Goal: Task Accomplishment & Management: Manage account settings

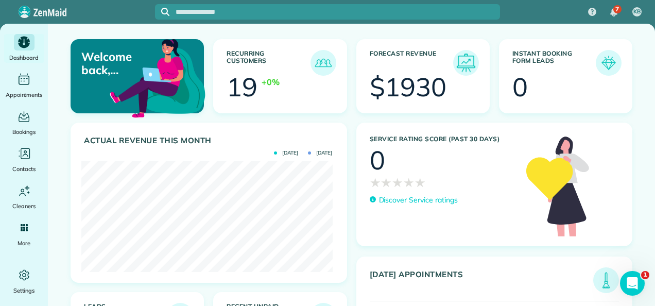
click at [460, 66] on img at bounding box center [466, 63] width 24 height 24
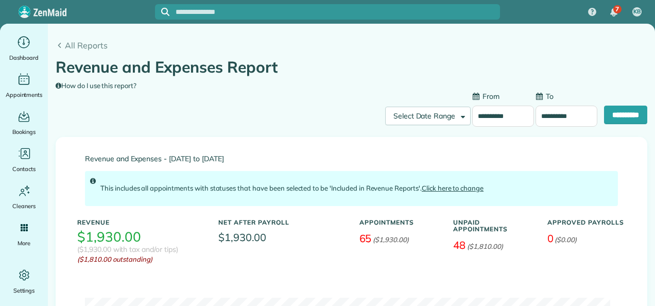
type input "**********"
click at [60, 46] on use at bounding box center [59, 45] width 3 height 5
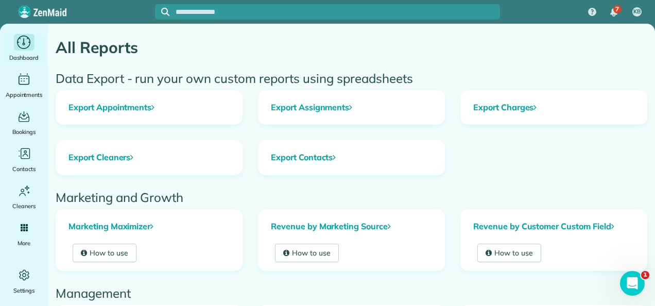
click at [29, 47] on icon "Main" at bounding box center [24, 41] width 16 height 15
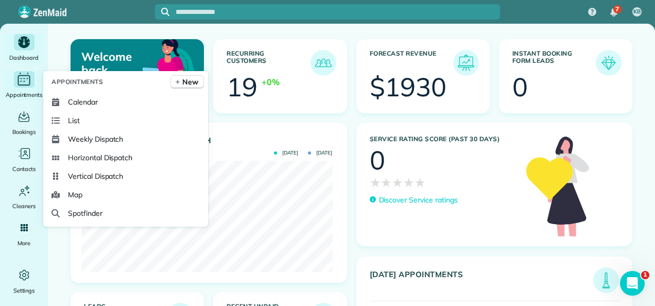
click at [20, 85] on icon "Main" at bounding box center [24, 79] width 16 height 15
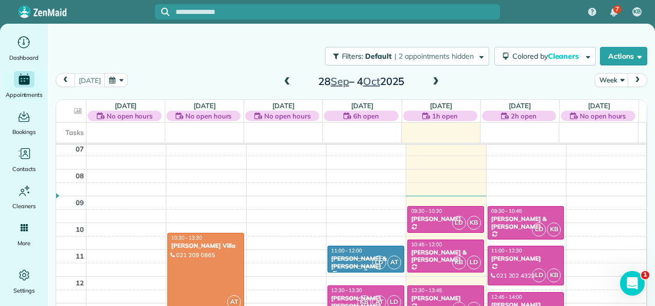
scroll to position [169, 0]
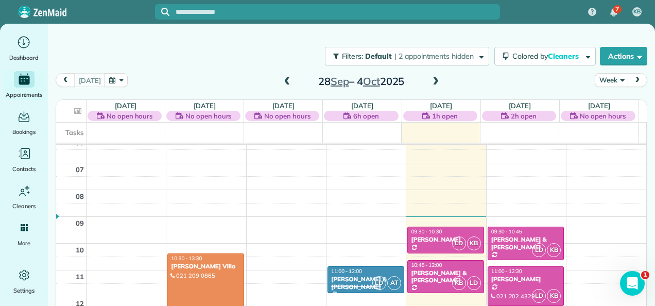
click at [430, 80] on span at bounding box center [435, 81] width 11 height 9
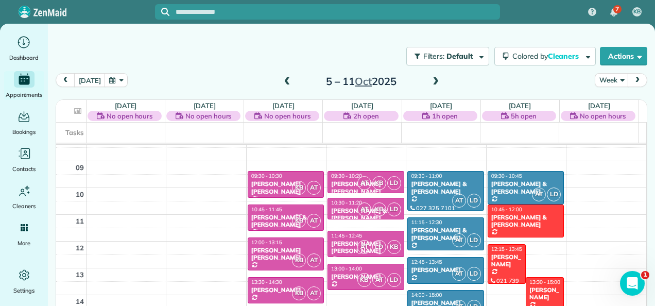
scroll to position [237, 0]
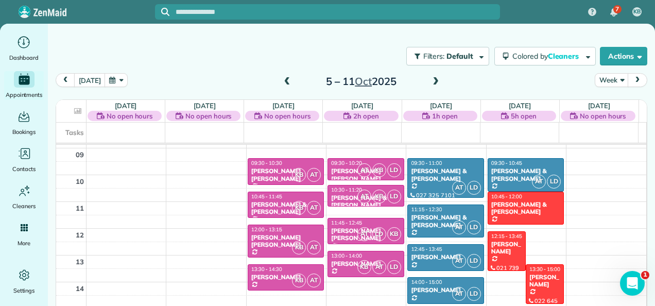
click at [430, 82] on span at bounding box center [435, 81] width 11 height 9
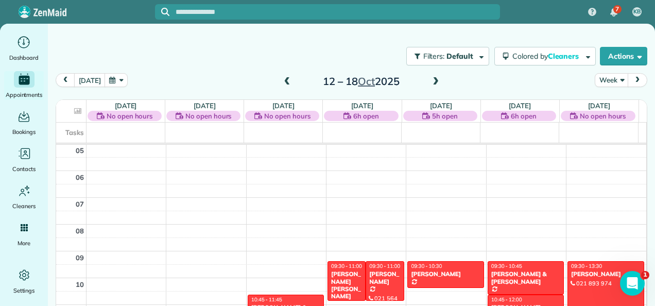
scroll to position [83, 0]
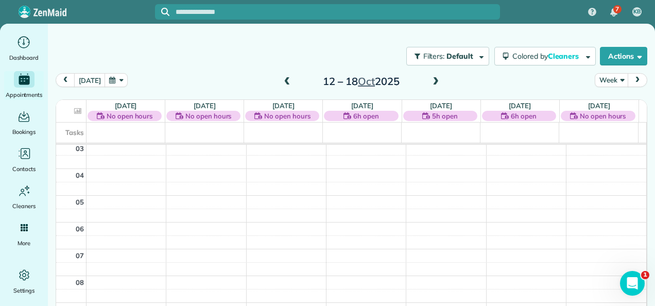
click at [283, 82] on span at bounding box center [287, 81] width 11 height 9
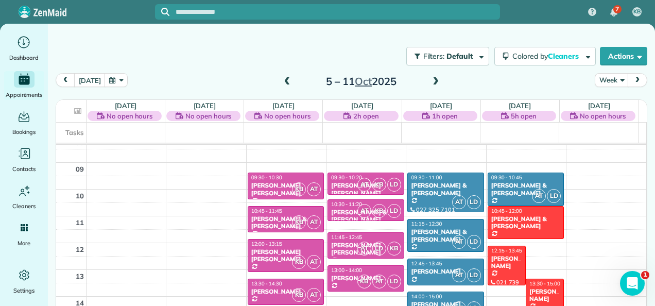
scroll to position [237, 0]
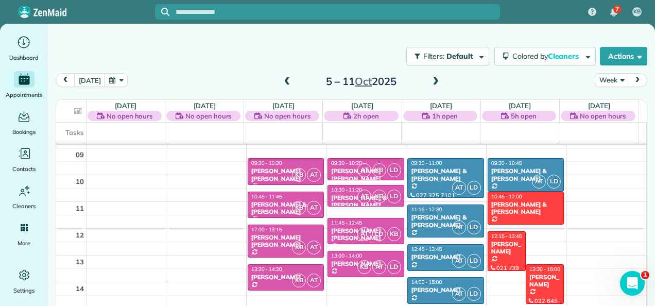
click at [282, 81] on span at bounding box center [287, 81] width 11 height 9
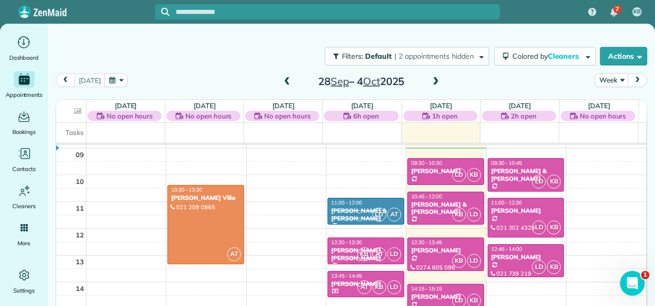
click at [430, 82] on span at bounding box center [435, 81] width 11 height 9
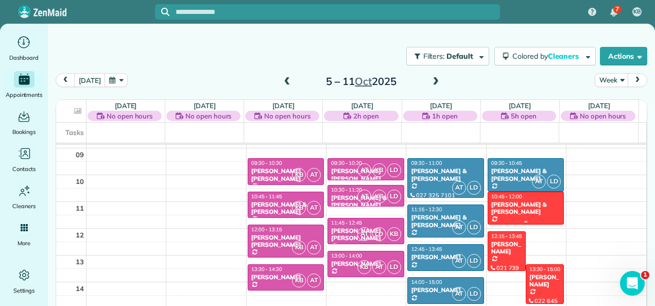
click at [522, 201] on div "Sarah & Matt Streat" at bounding box center [526, 208] width 71 height 15
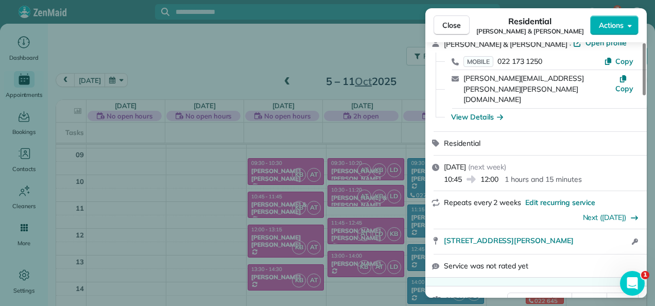
scroll to position [155, 0]
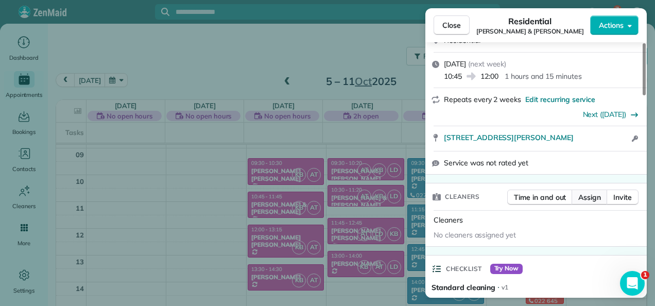
click at [585, 192] on span "Assign" at bounding box center [589, 197] width 23 height 10
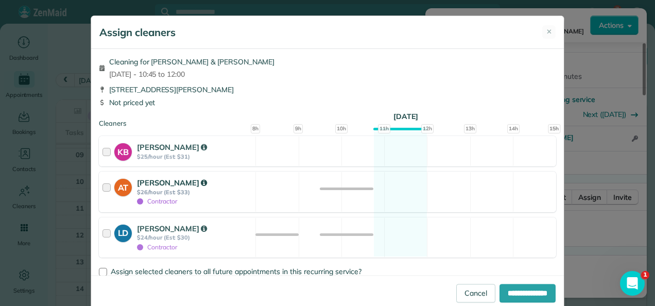
click at [102, 186] on div at bounding box center [108, 191] width 12 height 29
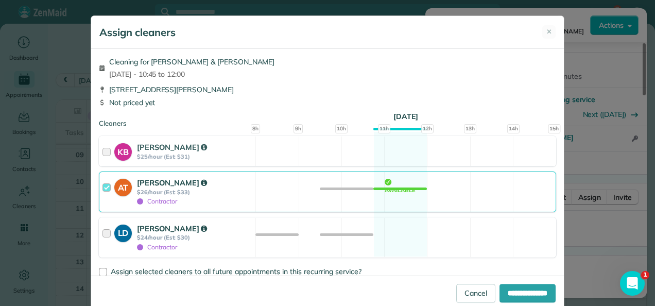
click at [102, 231] on div at bounding box center [108, 237] width 12 height 29
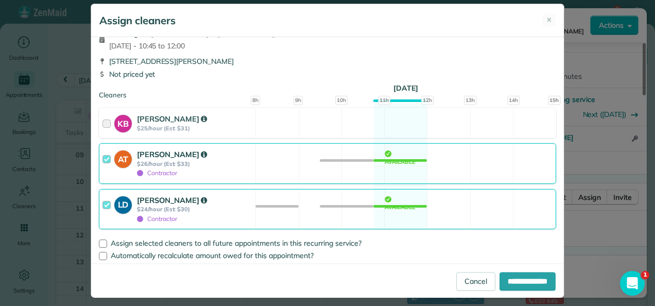
scroll to position [19, 0]
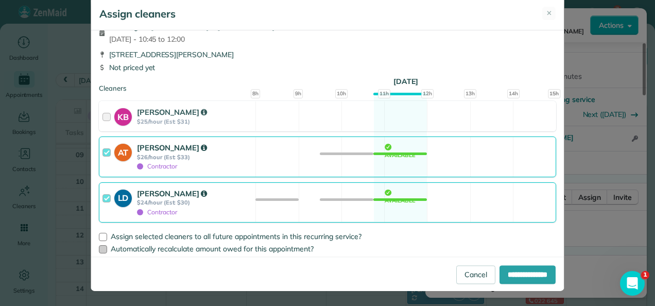
click at [100, 250] on div at bounding box center [103, 249] width 8 height 8
click at [526, 274] on input "**********" at bounding box center [527, 274] width 56 height 19
type input "**********"
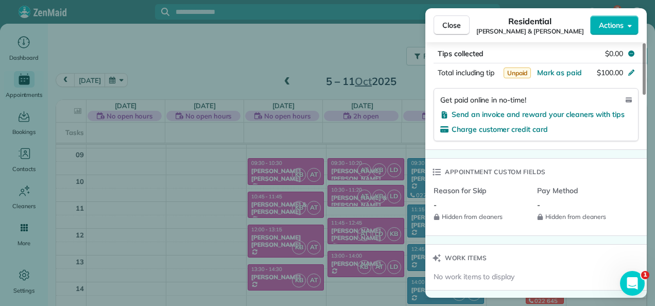
scroll to position [519, 0]
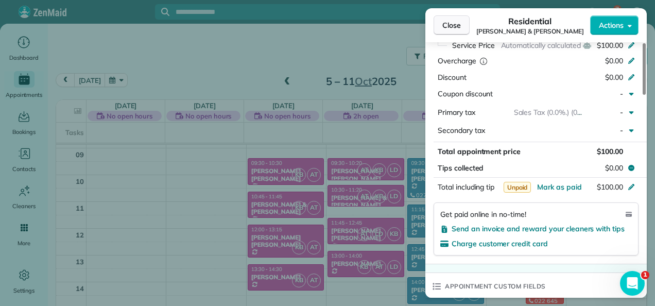
click at [448, 25] on span "Close" at bounding box center [451, 25] width 19 height 10
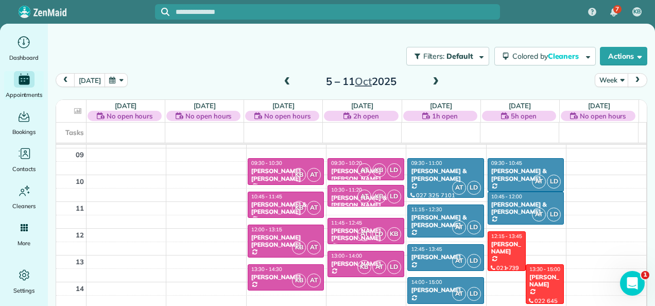
click at [501, 247] on div "Nicole Anderson" at bounding box center [507, 247] width 32 height 15
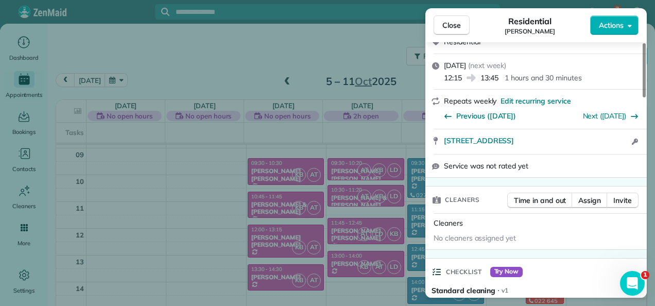
scroll to position [155, 0]
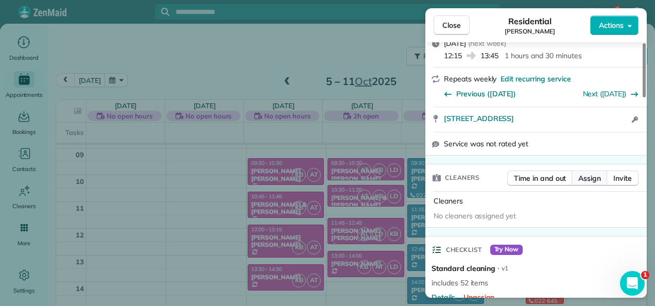
click at [586, 178] on span "Assign" at bounding box center [589, 178] width 23 height 10
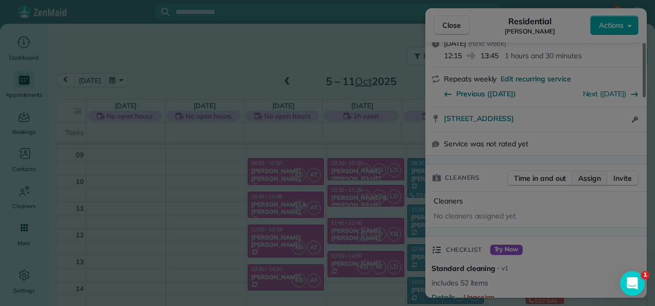
scroll to position [0, 0]
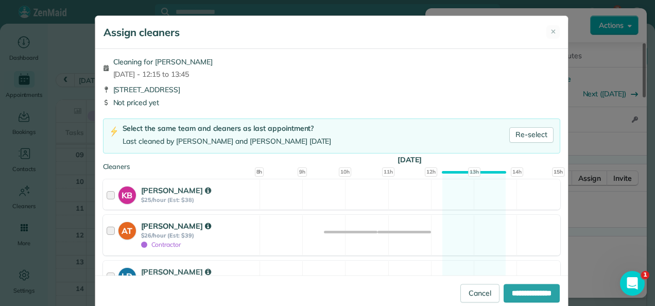
click at [107, 230] on div at bounding box center [113, 234] width 12 height 29
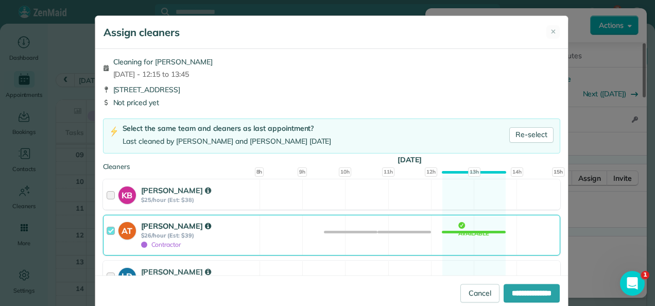
scroll to position [59, 0]
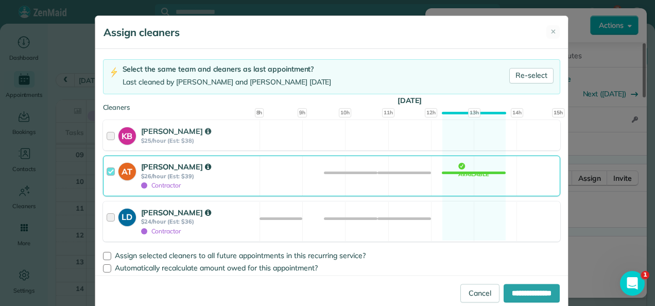
click at [108, 216] on div at bounding box center [113, 221] width 12 height 29
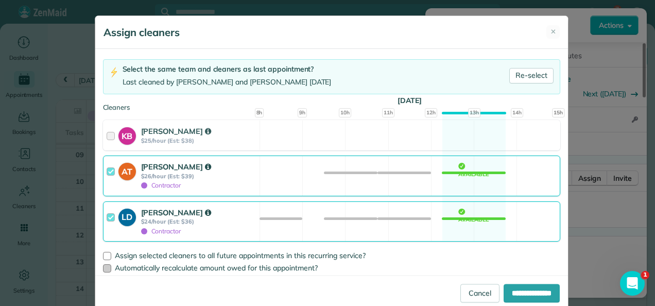
click at [103, 269] on div at bounding box center [107, 268] width 8 height 8
click at [537, 291] on input "**********" at bounding box center [532, 293] width 56 height 19
type input "**********"
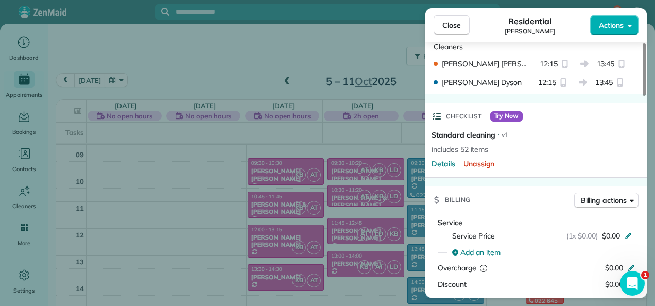
scroll to position [206, 0]
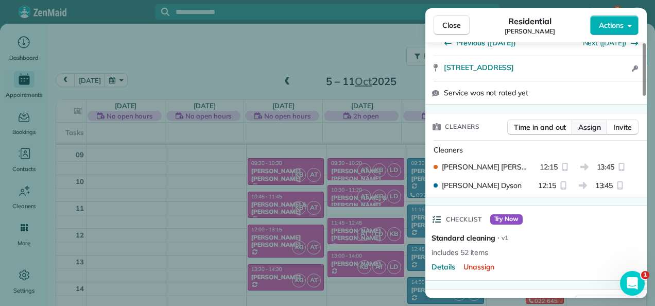
click at [598, 124] on span "Assign" at bounding box center [589, 127] width 23 height 10
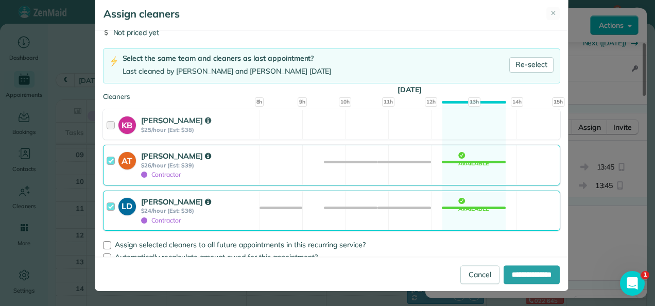
scroll to position [59, 0]
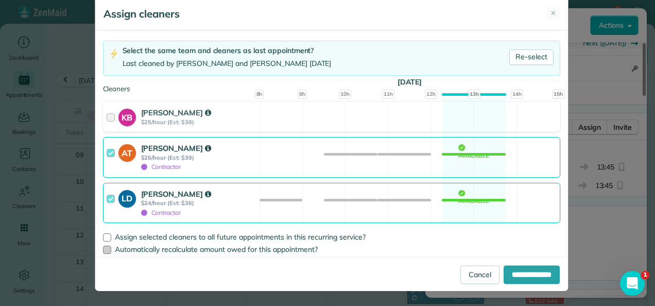
click at [103, 249] on div at bounding box center [107, 250] width 8 height 8
click at [517, 275] on input "**********" at bounding box center [532, 274] width 56 height 19
type input "**********"
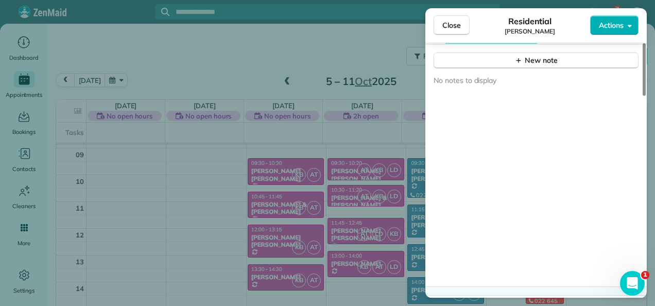
scroll to position [974, 0]
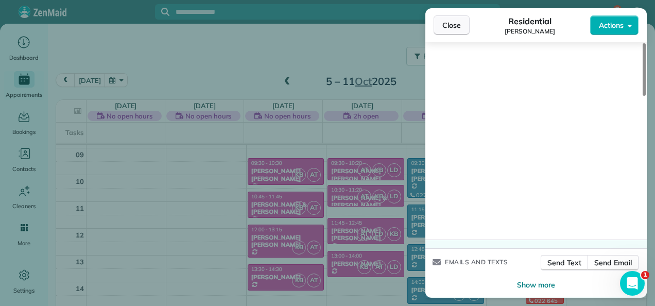
click at [451, 21] on span "Close" at bounding box center [451, 25] width 19 height 10
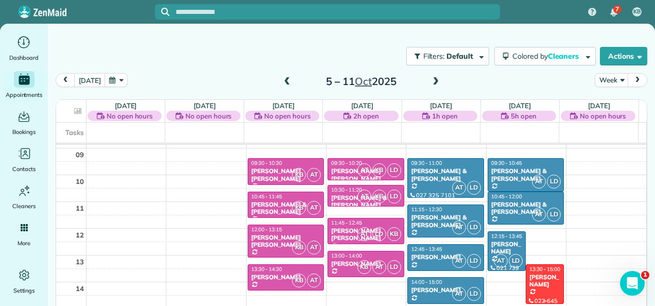
click at [538, 287] on div at bounding box center [544, 284] width 37 height 39
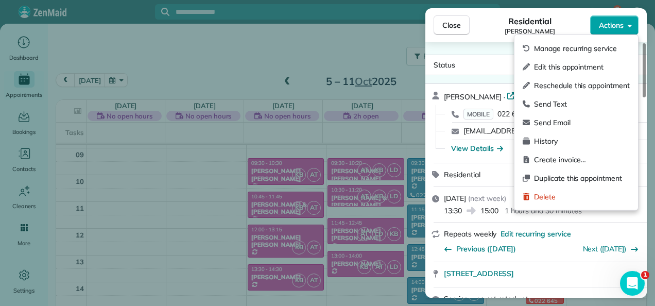
click at [612, 22] on span "Actions" at bounding box center [611, 25] width 25 height 10
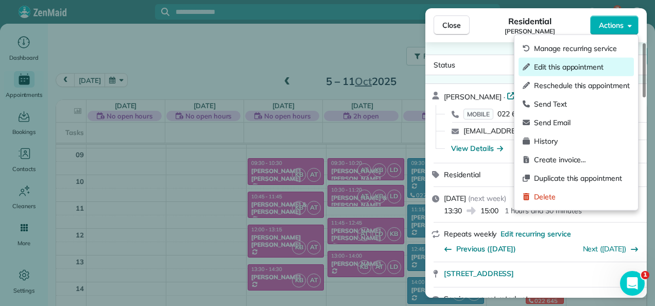
click at [575, 66] on span "Edit this appointment" at bounding box center [582, 67] width 96 height 10
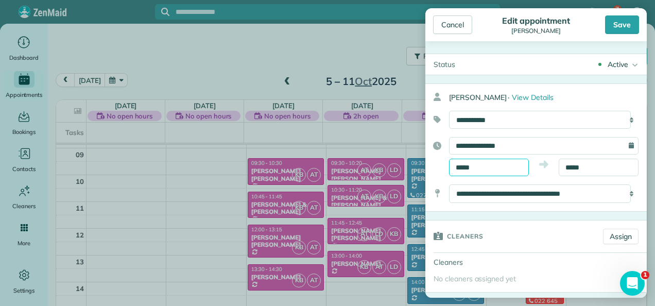
click at [476, 167] on input "*****" at bounding box center [489, 168] width 80 height 18
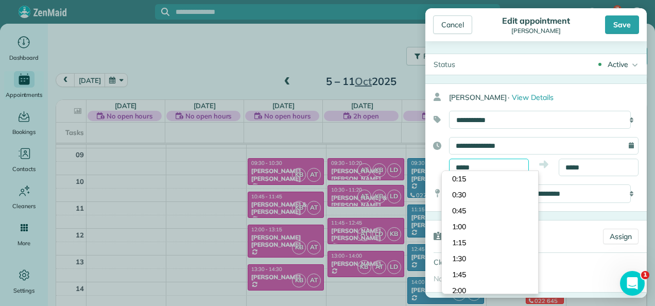
scroll to position [830, 0]
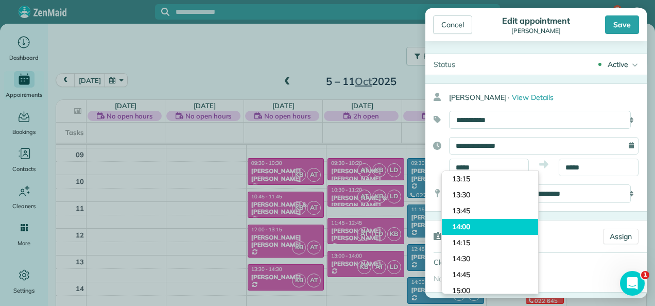
type input "*****"
click at [471, 221] on body "7 KB Dashboard Appointments Bookings Contacts Cleaners Invoices Payroll Reports…" at bounding box center [327, 153] width 655 height 306
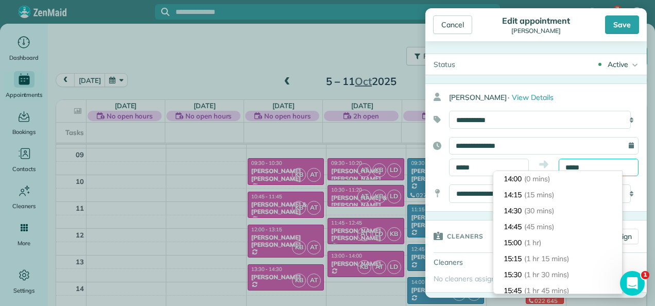
click at [578, 166] on input "*****" at bounding box center [599, 168] width 80 height 18
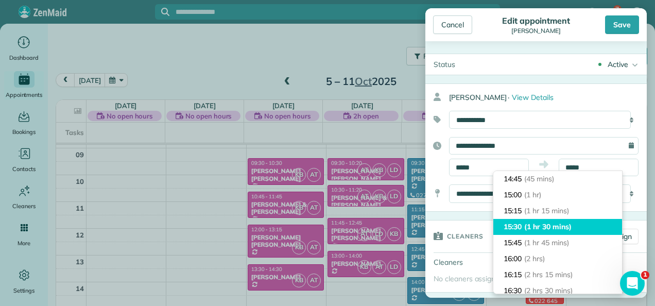
type input "*****"
click at [554, 229] on span "(1 hr 30 mins)" at bounding box center [547, 226] width 47 height 9
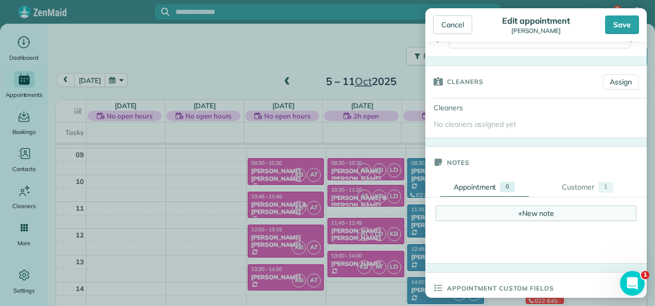
scroll to position [103, 0]
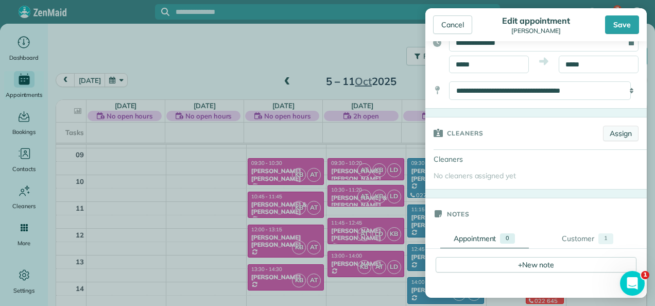
click at [613, 131] on link "Assign" at bounding box center [621, 133] width 36 height 15
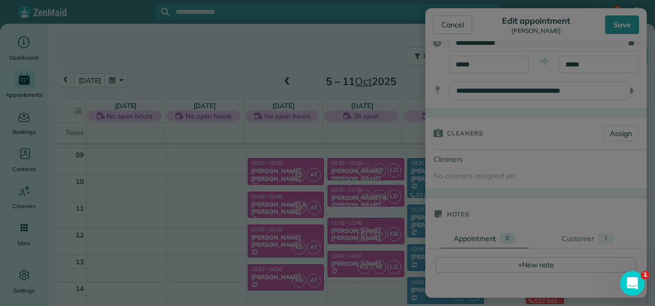
scroll to position [0, 0]
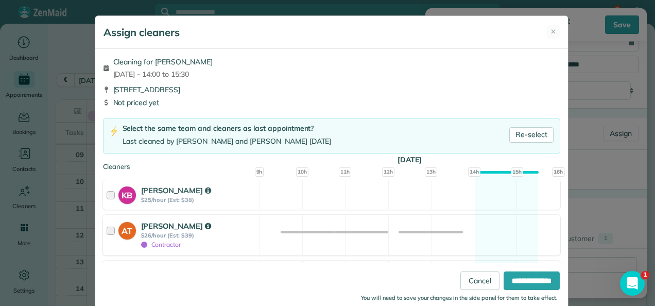
click at [107, 229] on div at bounding box center [113, 234] width 12 height 29
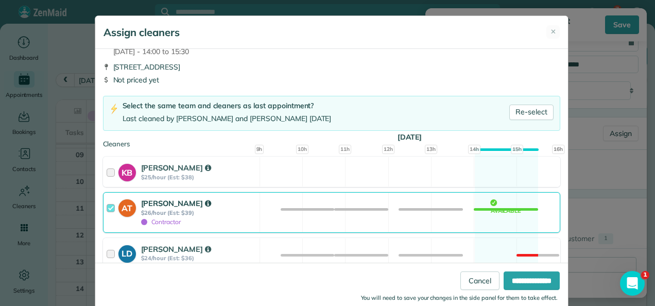
scroll to position [34, 0]
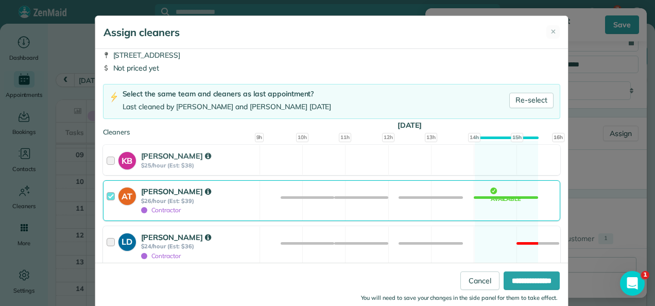
click at [107, 241] on div at bounding box center [113, 246] width 12 height 29
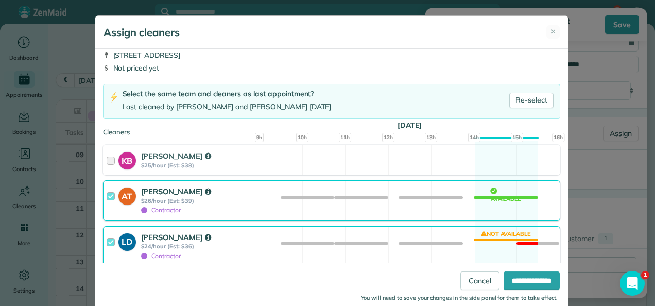
scroll to position [19, 0]
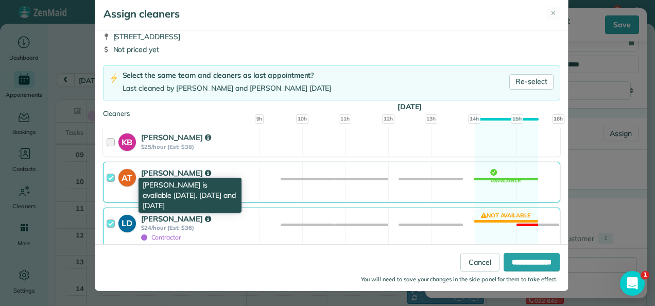
click at [205, 217] on icon at bounding box center [208, 218] width 6 height 7
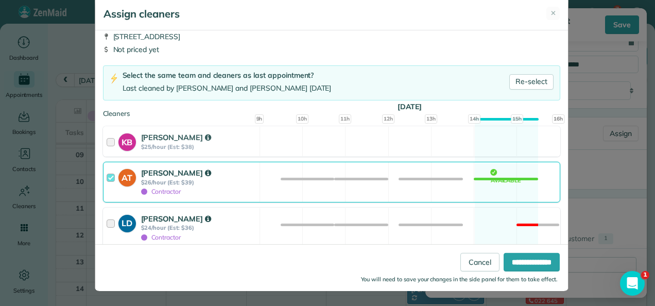
click at [107, 222] on div at bounding box center [113, 227] width 12 height 29
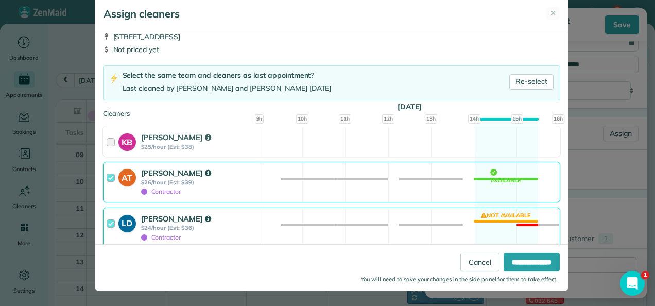
click at [107, 222] on div at bounding box center [113, 227] width 12 height 29
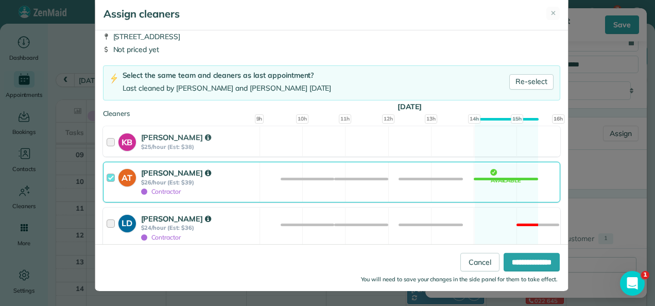
click at [107, 221] on div at bounding box center [113, 227] width 12 height 29
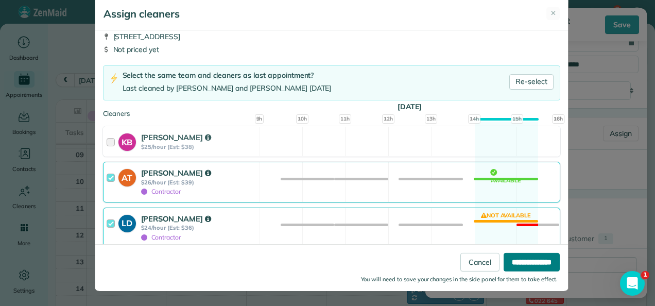
click at [523, 262] on input "**********" at bounding box center [532, 261] width 56 height 19
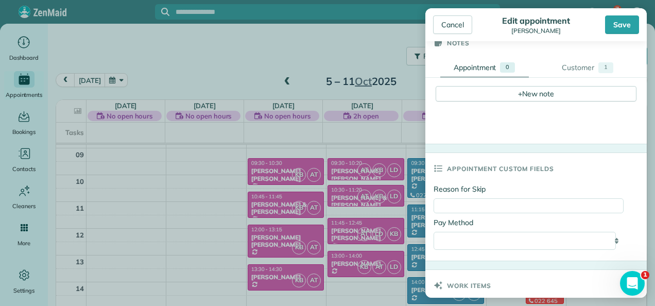
scroll to position [491, 0]
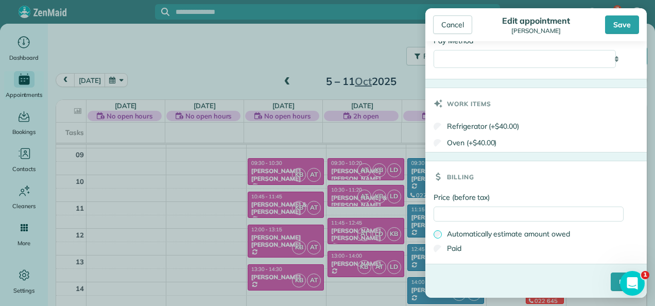
type input "*******"
click at [611, 278] on input "****" at bounding box center [625, 281] width 28 height 19
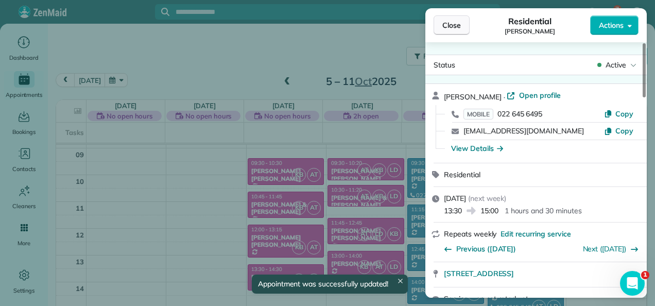
click at [439, 24] on button "Close" at bounding box center [452, 25] width 36 height 20
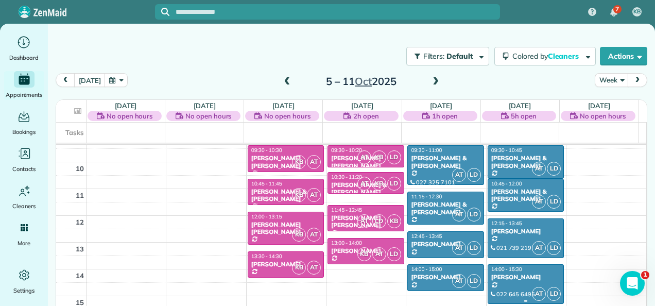
scroll to position [237, 0]
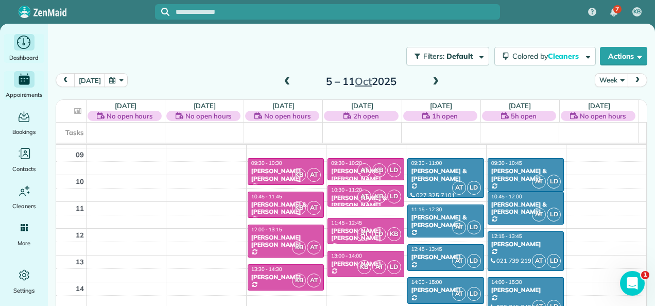
click at [24, 45] on icon "Main" at bounding box center [24, 41] width 3 height 7
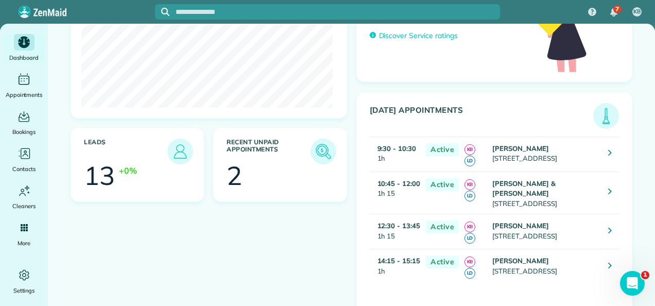
scroll to position [10, 0]
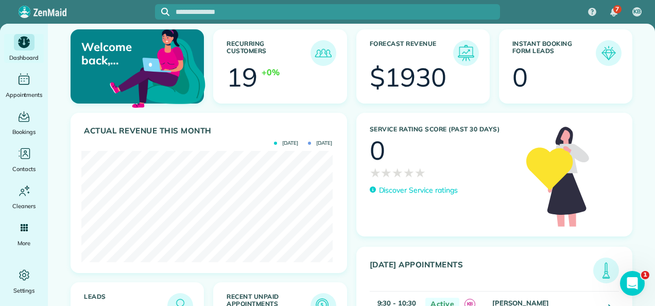
click at [420, 188] on p "Discover Service ratings" at bounding box center [418, 190] width 79 height 11
